Goal: Task Accomplishment & Management: Manage account settings

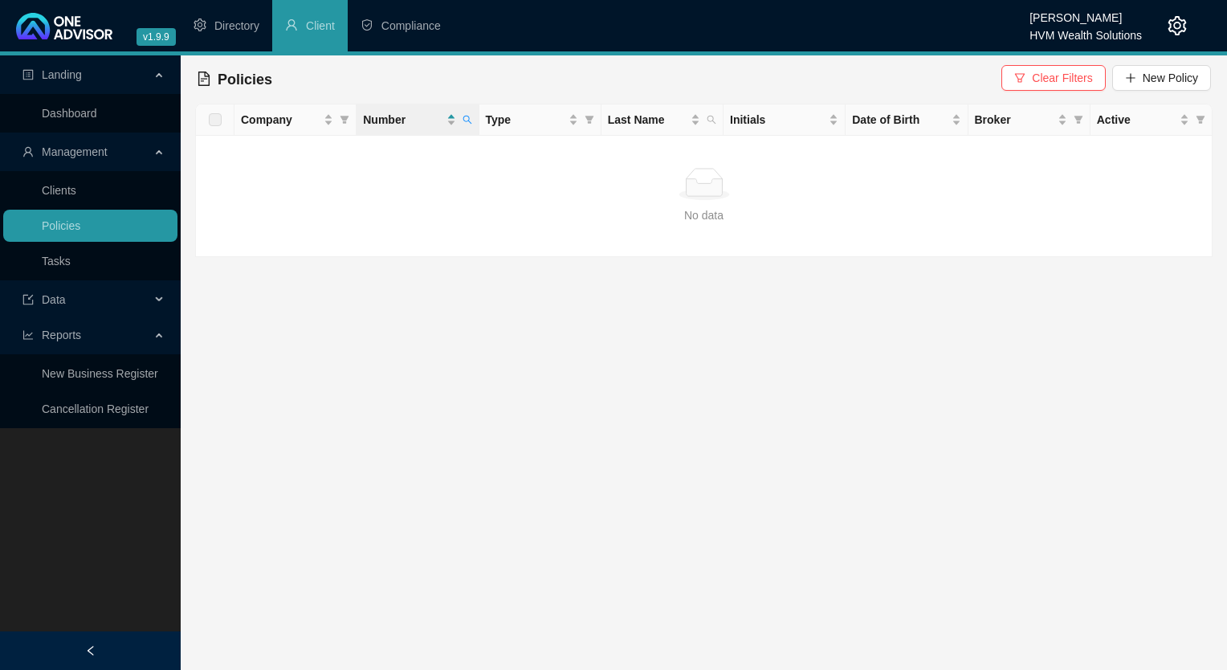
click at [759, 34] on div "HVM Wealth Solutions" at bounding box center [1086, 31] width 112 height 18
click at [759, 27] on icon "setting" at bounding box center [1177, 25] width 19 height 19
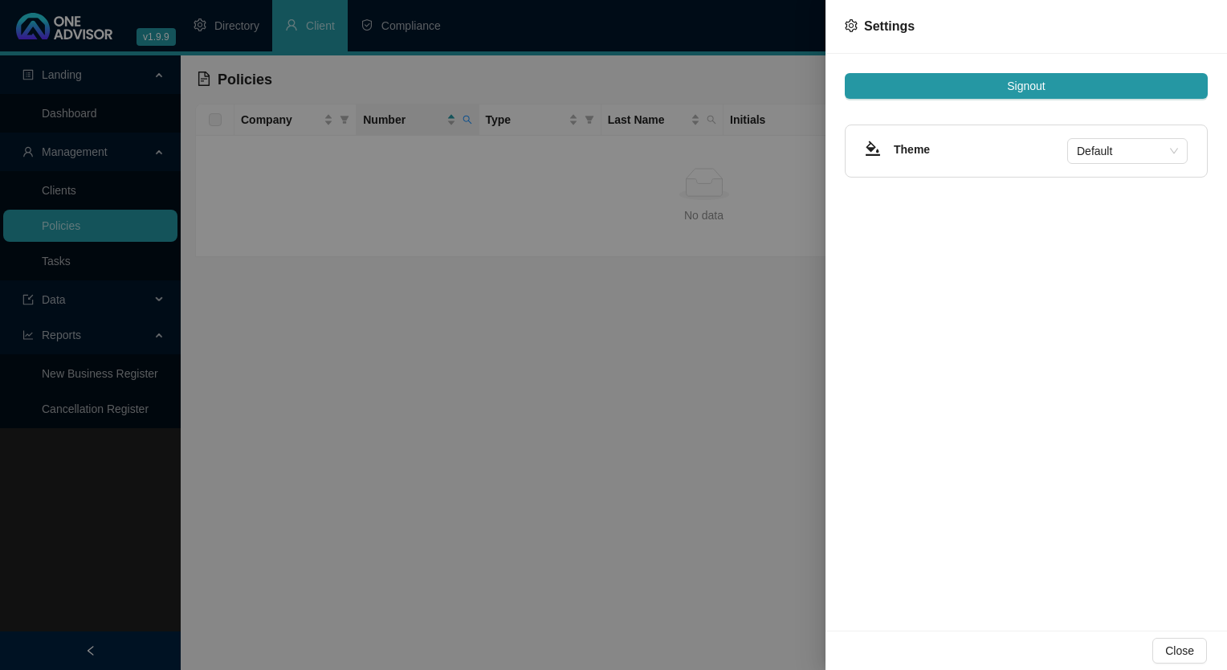
click at [759, 98] on button "Signout" at bounding box center [1026, 86] width 363 height 26
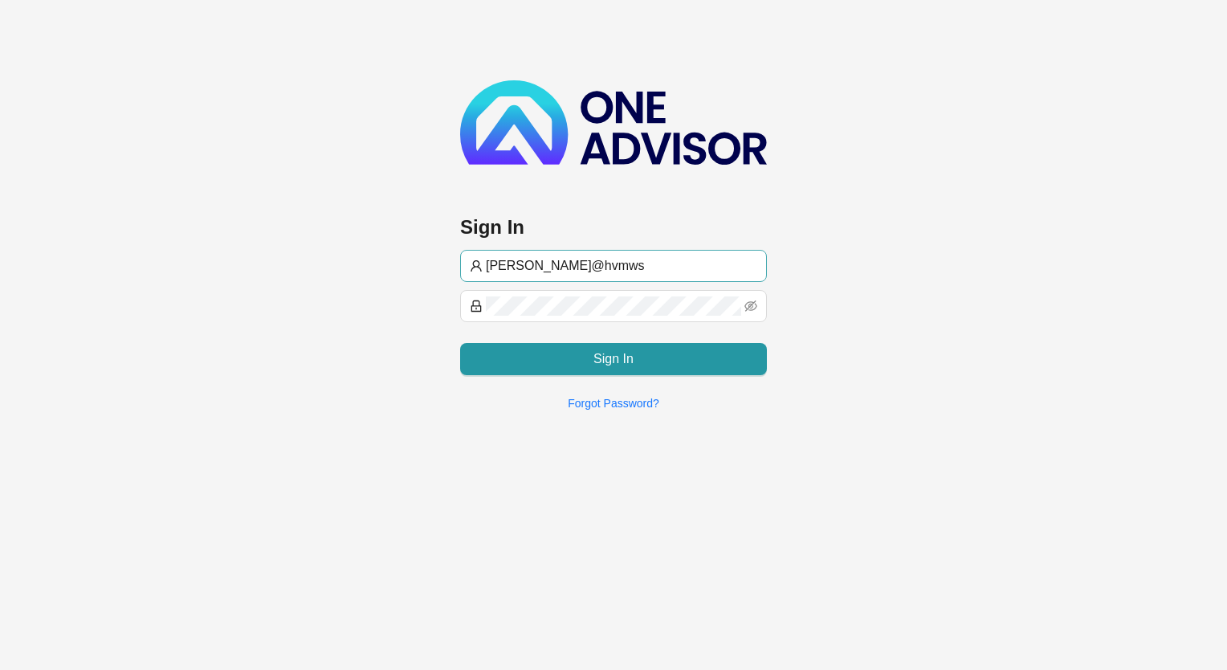
click at [594, 268] on input "[PERSON_NAME]@hvmws" at bounding box center [621, 265] width 271 height 19
type input "[EMAIL_ADDRESS][DOMAIN_NAME]"
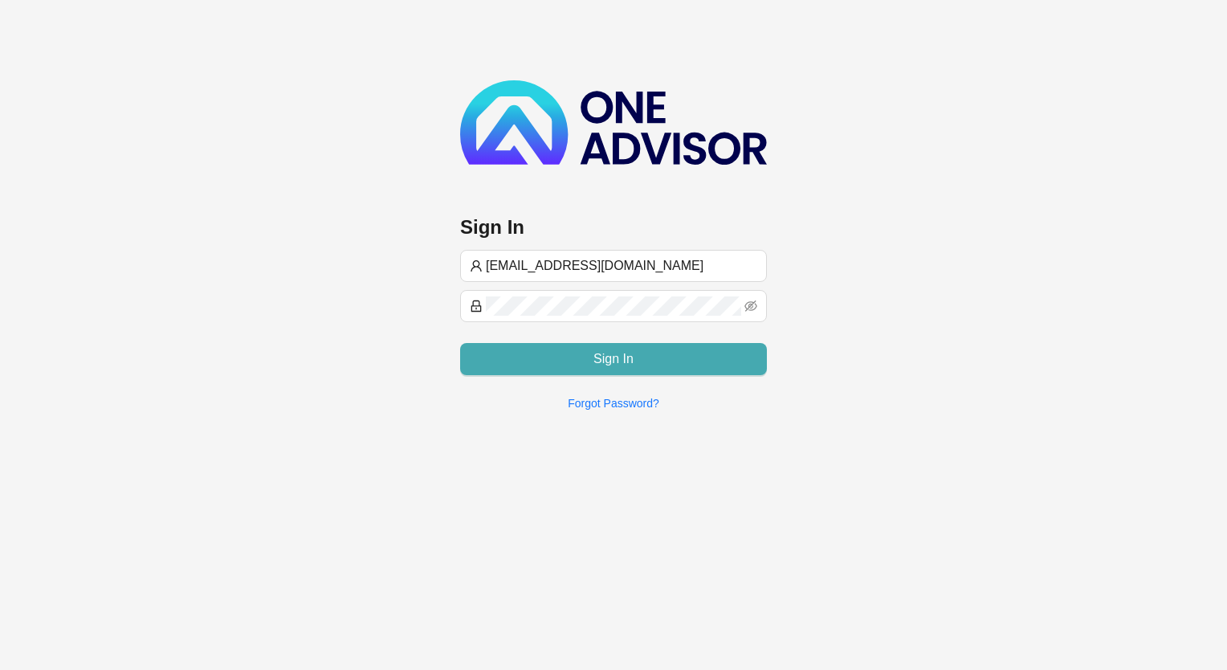
click at [577, 351] on button "Sign In" at bounding box center [613, 359] width 307 height 32
